Goal: Navigation & Orientation: Find specific page/section

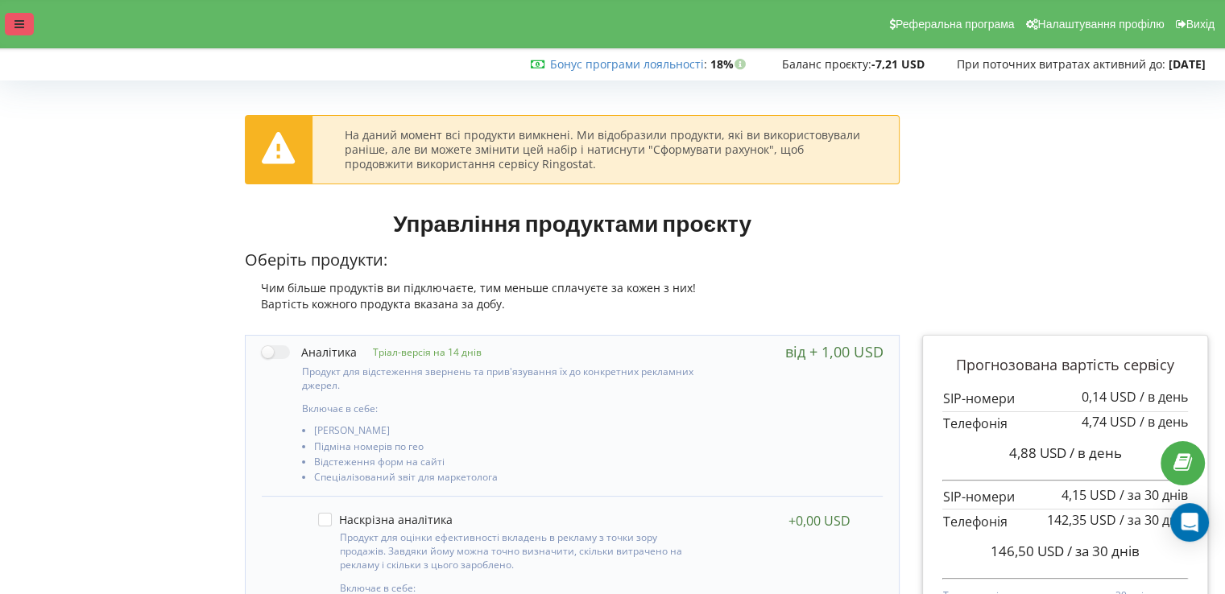
click at [14, 15] on div at bounding box center [19, 24] width 29 height 23
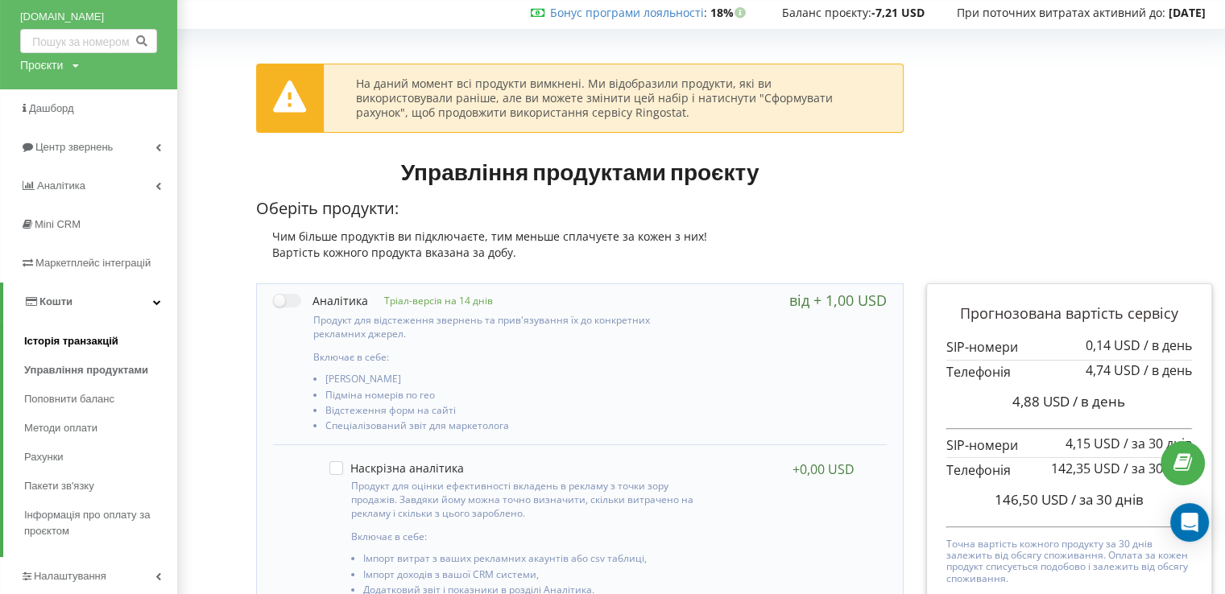
scroll to position [81, 0]
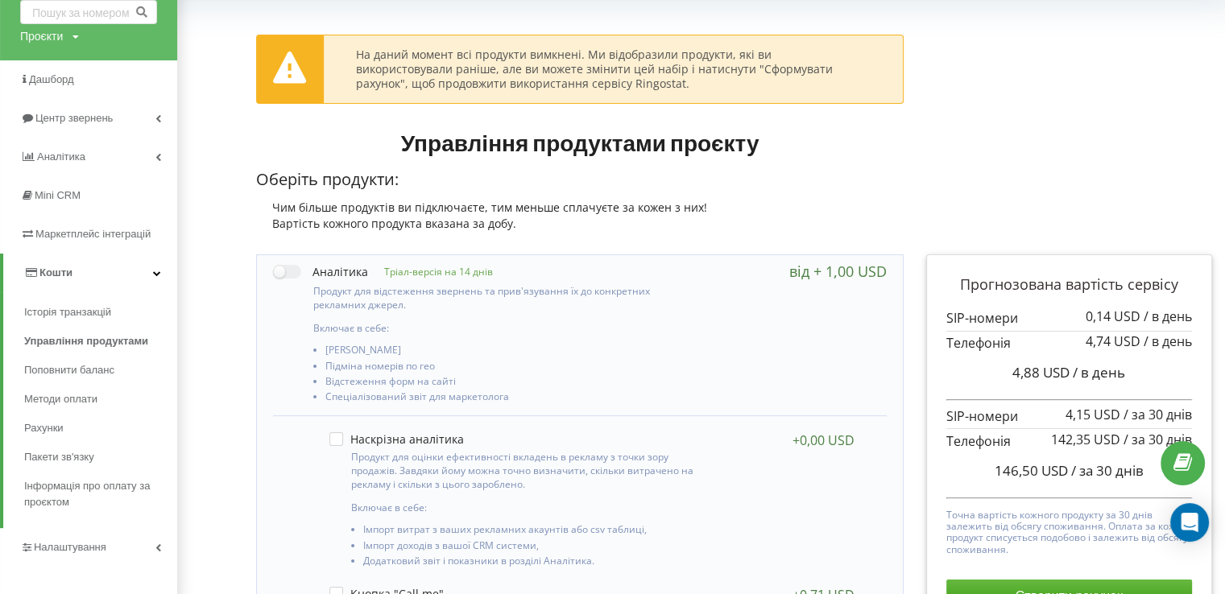
click at [148, 271] on link "Кошти" at bounding box center [90, 273] width 174 height 39
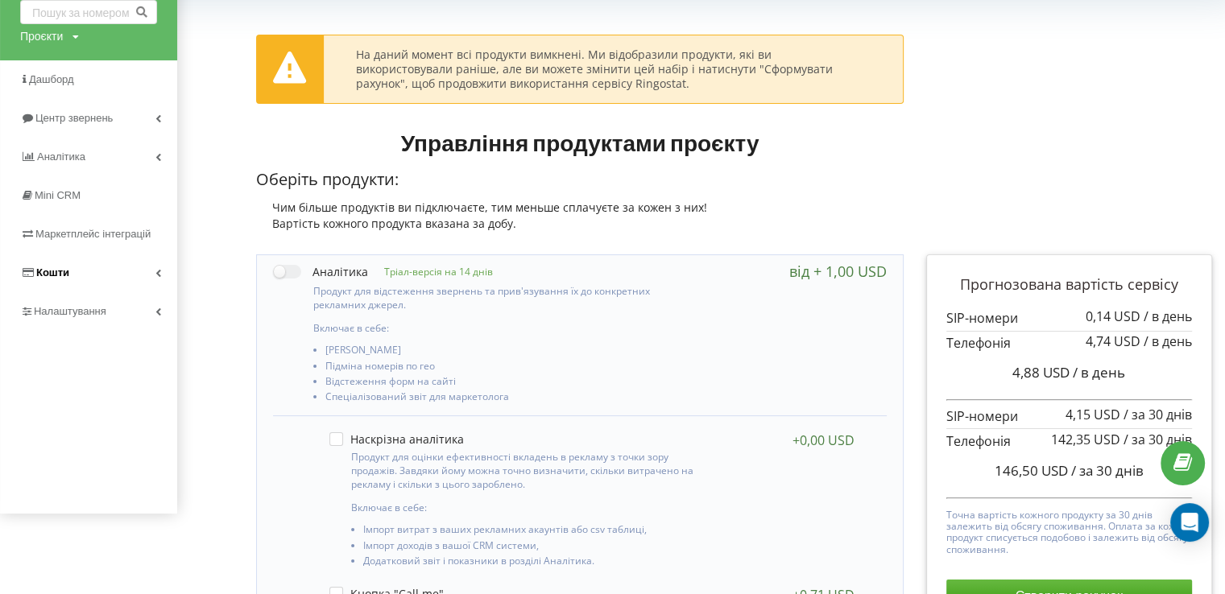
click at [130, 273] on link "Кошти" at bounding box center [88, 273] width 177 height 39
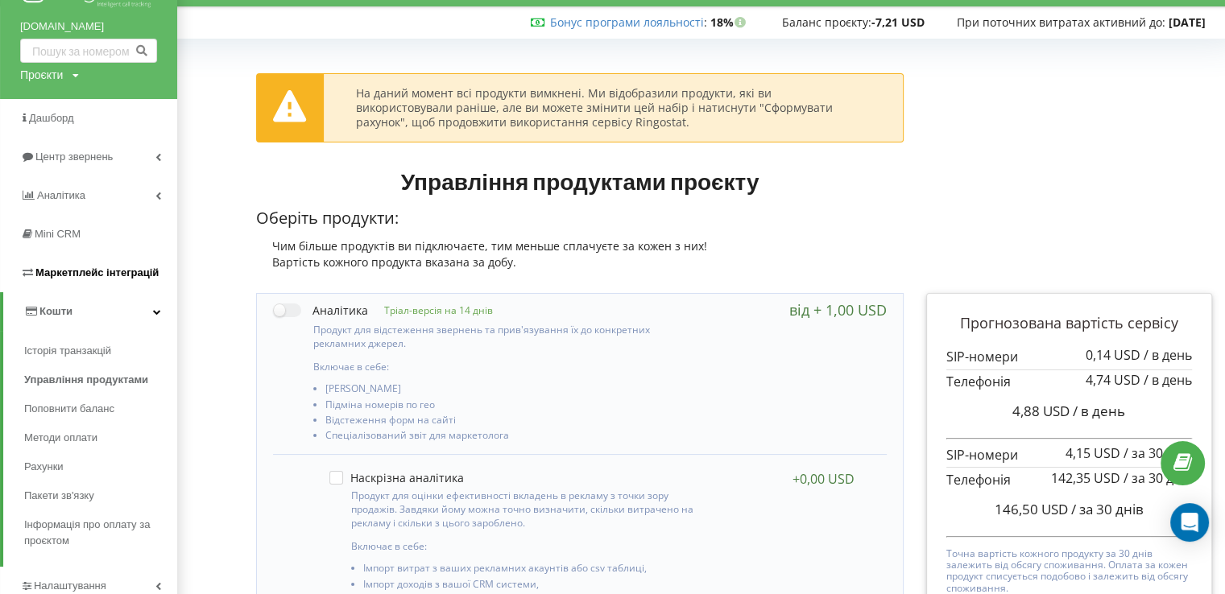
scroll to position [0, 0]
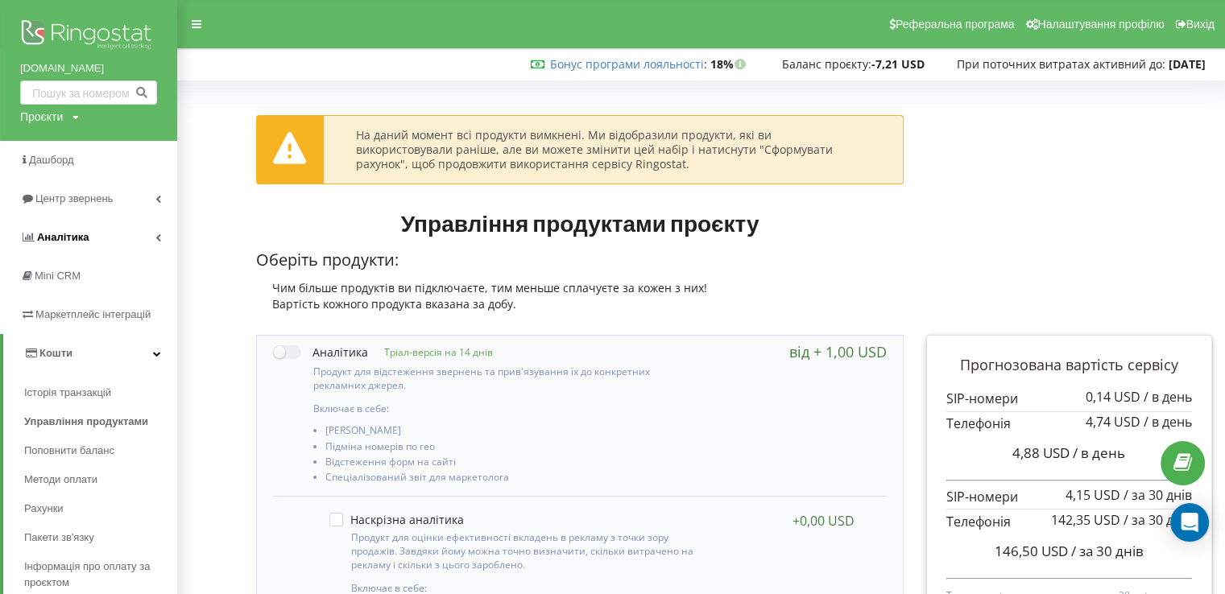
click at [63, 236] on span "Аналiтика" at bounding box center [63, 237] width 52 height 12
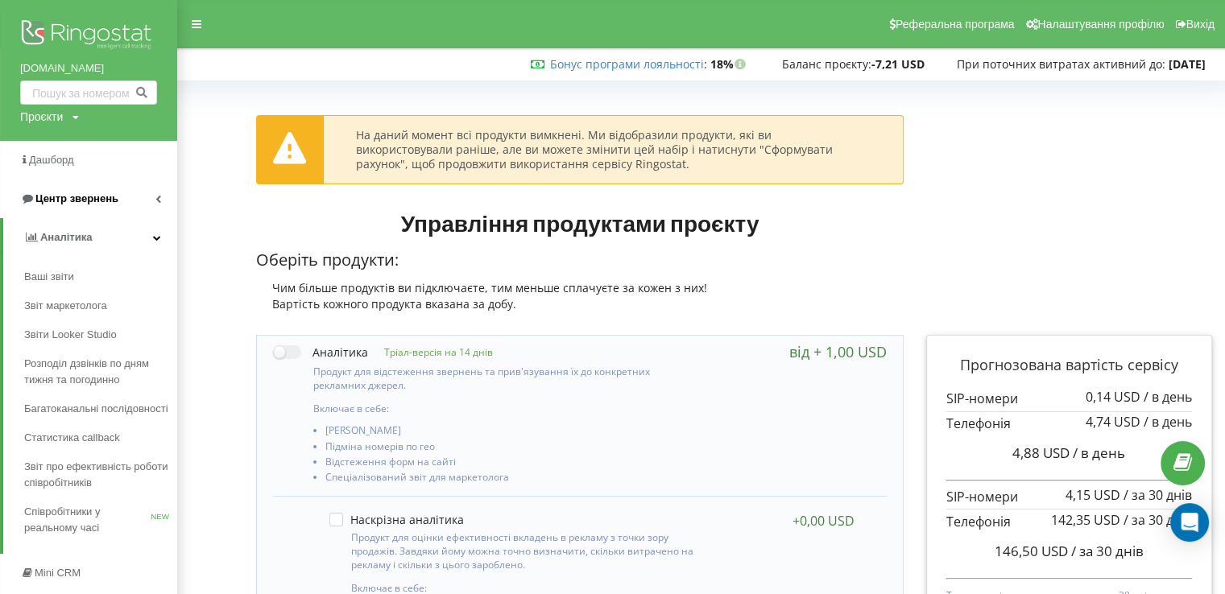
click at [77, 194] on span "Центр звернень" at bounding box center [76, 198] width 83 height 12
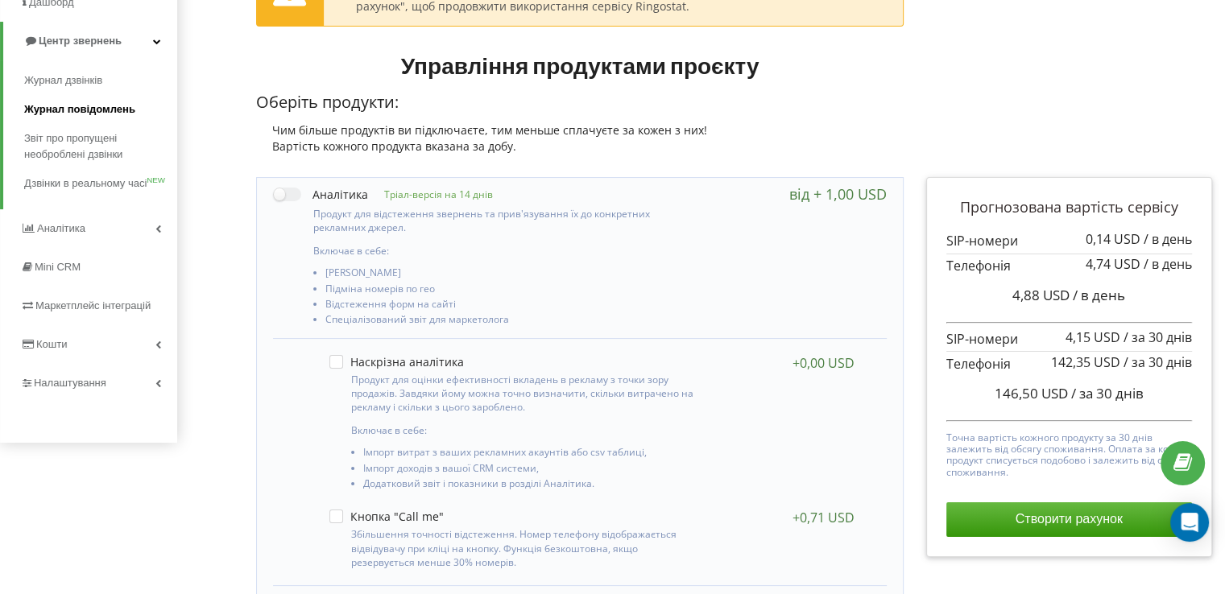
scroll to position [161, 0]
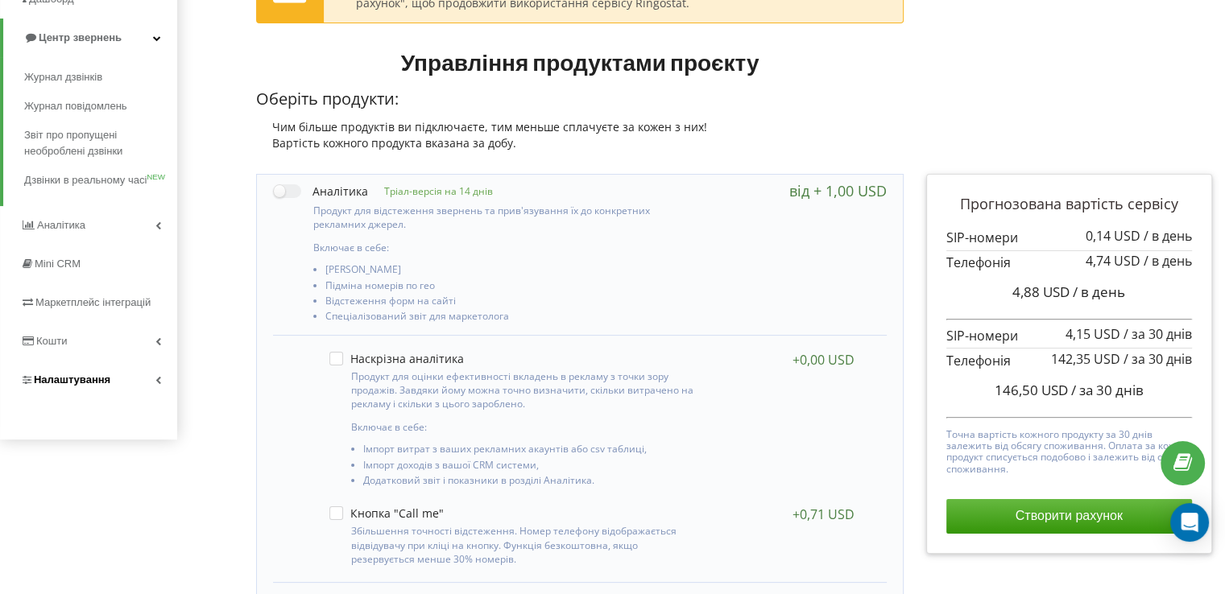
click at [51, 373] on span "Налаштування" at bounding box center [65, 380] width 90 height 16
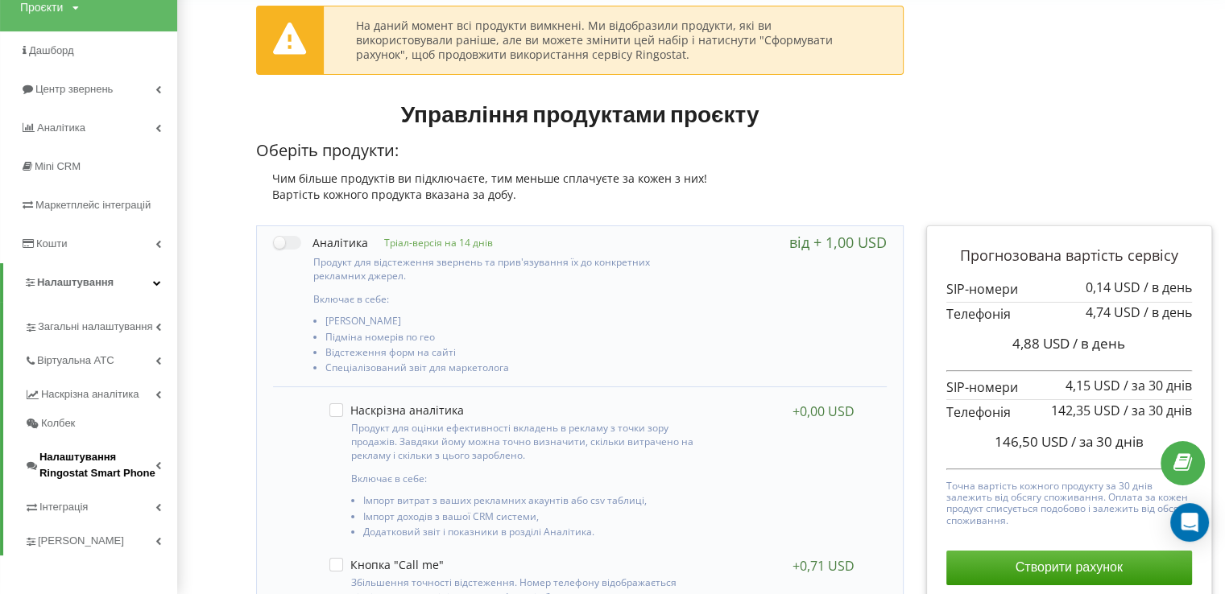
scroll to position [81, 0]
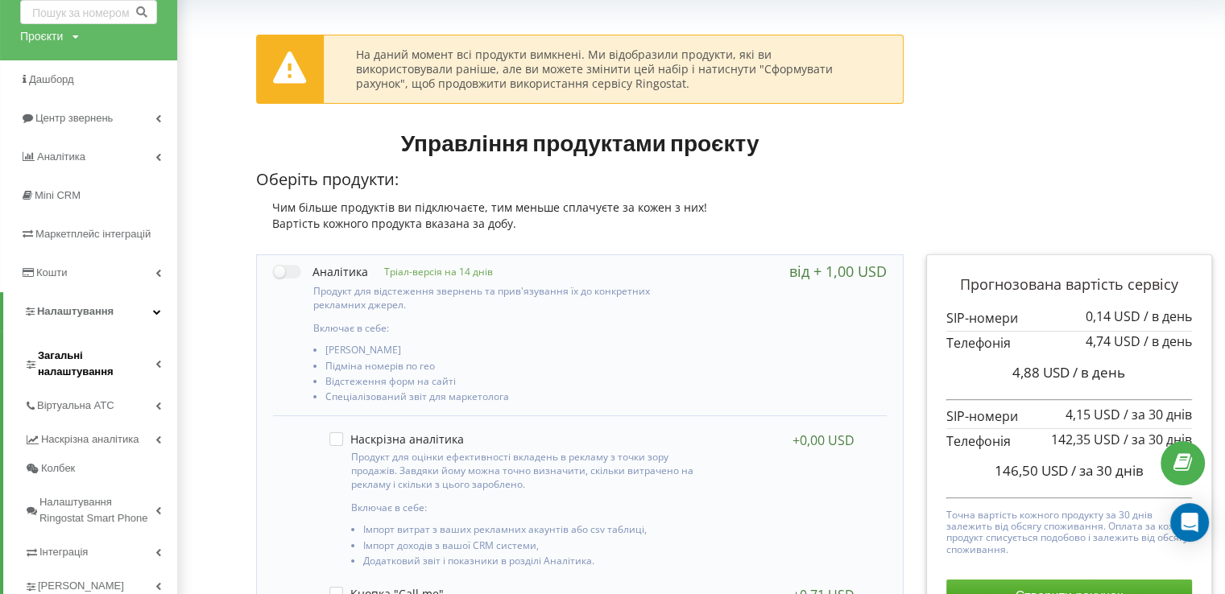
click at [64, 349] on span "Загальні налаштування" at bounding box center [97, 364] width 118 height 32
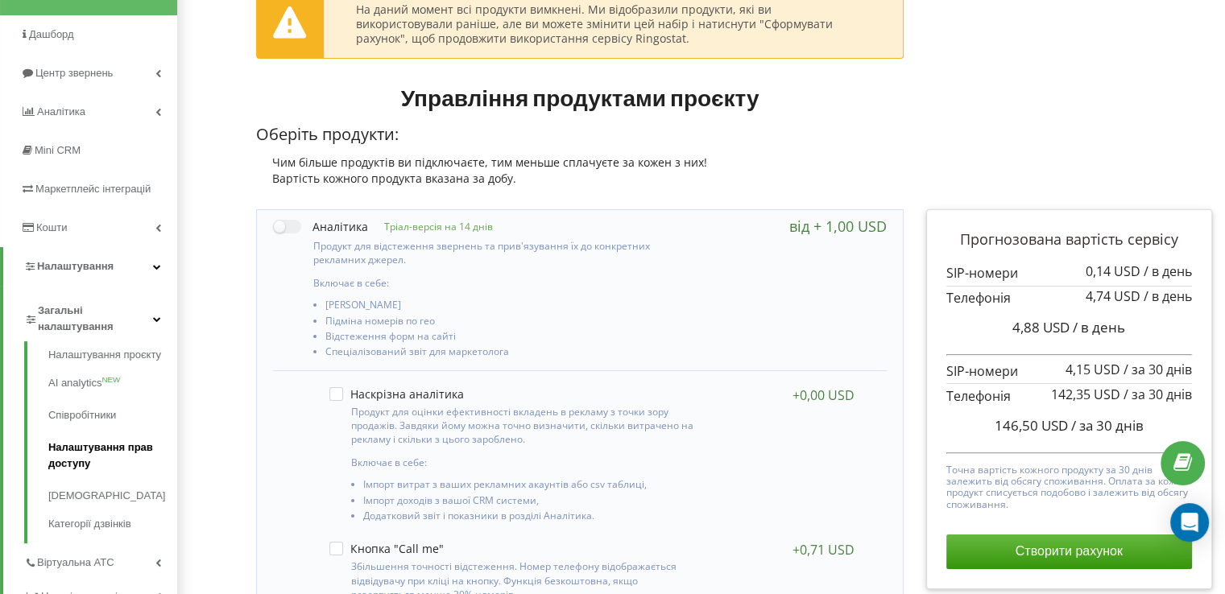
scroll to position [242, 0]
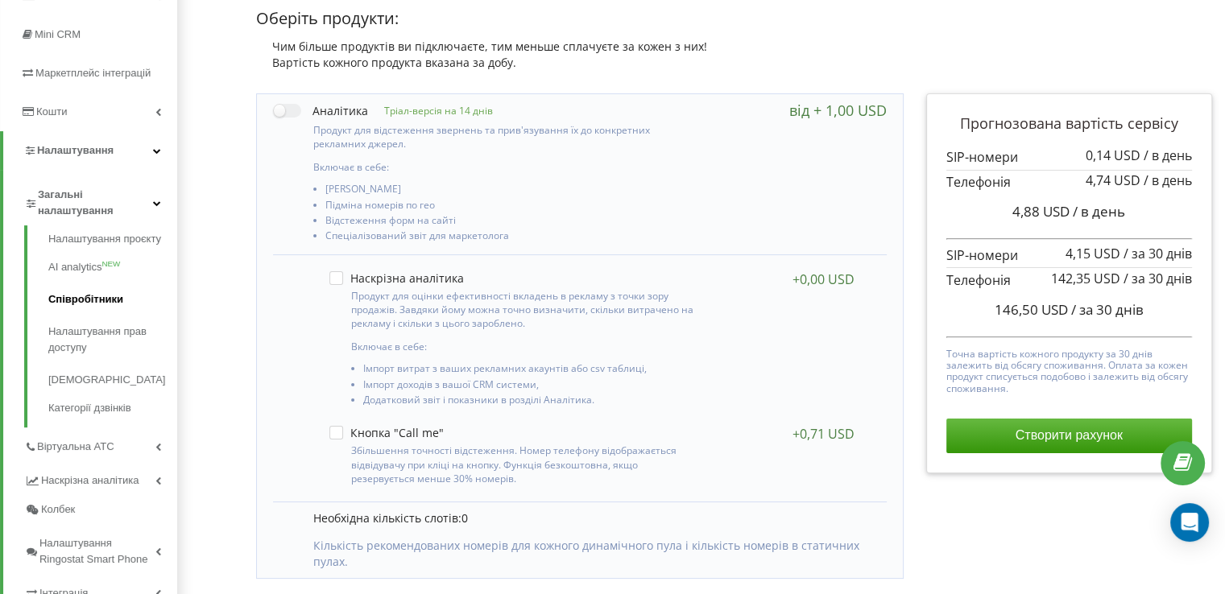
click at [64, 297] on link "Співробітники" at bounding box center [112, 299] width 129 height 32
